Goal: Information Seeking & Learning: Learn about a topic

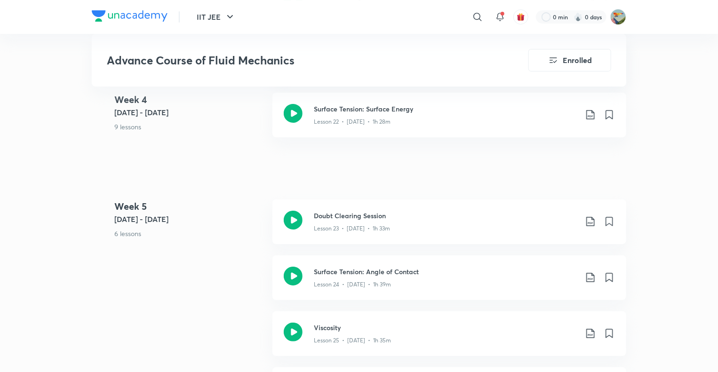
scroll to position [1728, 0]
click at [589, 216] on icon at bounding box center [590, 221] width 11 height 11
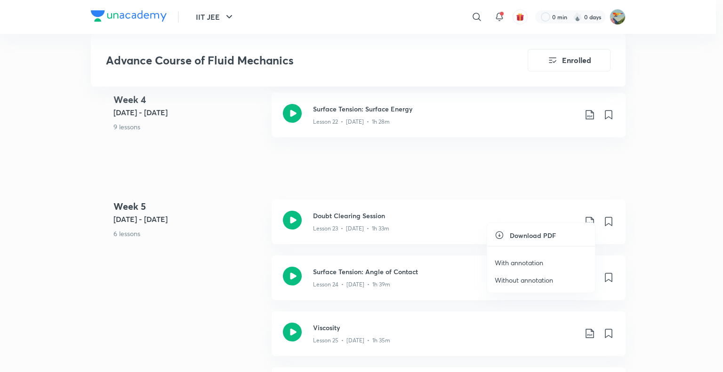
click at [528, 262] on p "With annotation" at bounding box center [519, 263] width 48 height 10
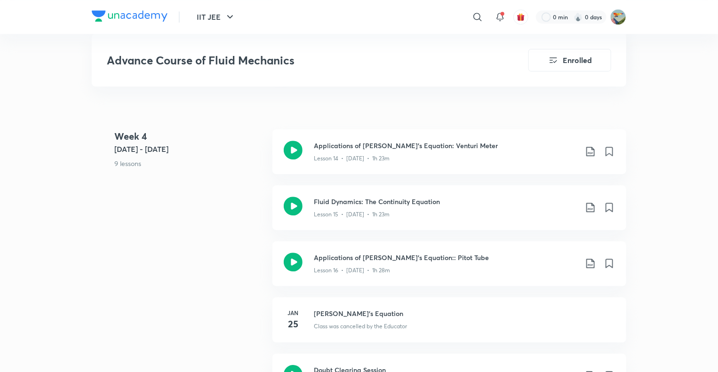
scroll to position [1237, 0]
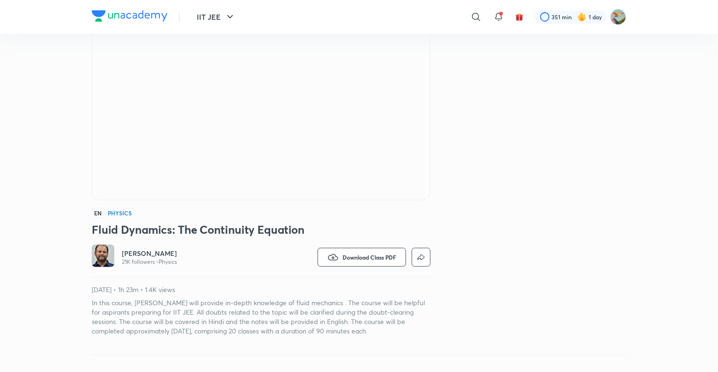
scroll to position [141, 0]
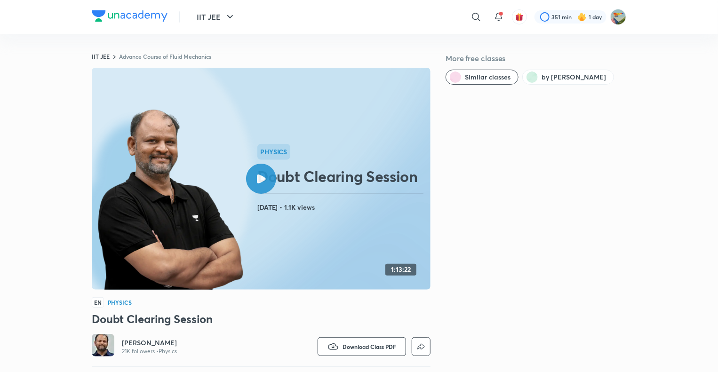
click at [292, 164] on div "Physics Doubt Clearing Session Jan 26, 2023 • 1.1K views" at bounding box center [341, 179] width 169 height 70
